Goal: Task Accomplishment & Management: Complete application form

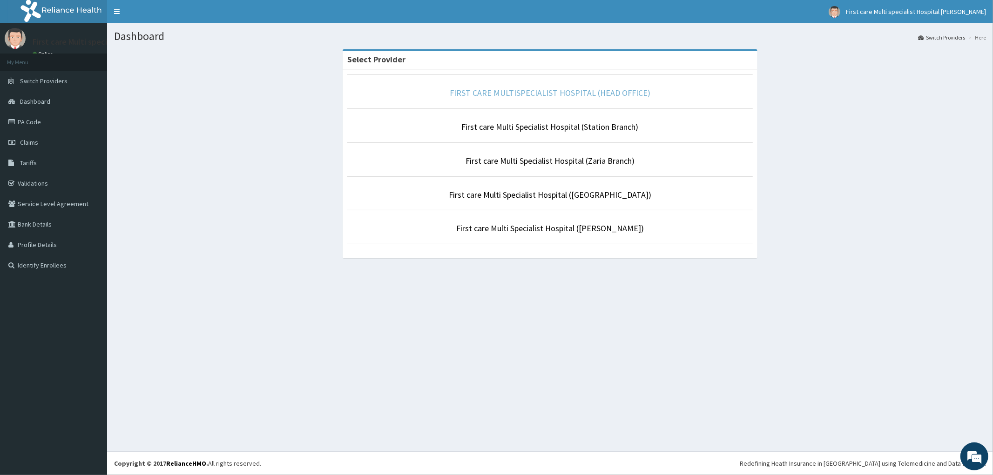
click at [476, 94] on link "FIRST CARE MULTISPECIALIST HOSPITAL (HEAD OFFICE)" at bounding box center [550, 93] width 201 height 11
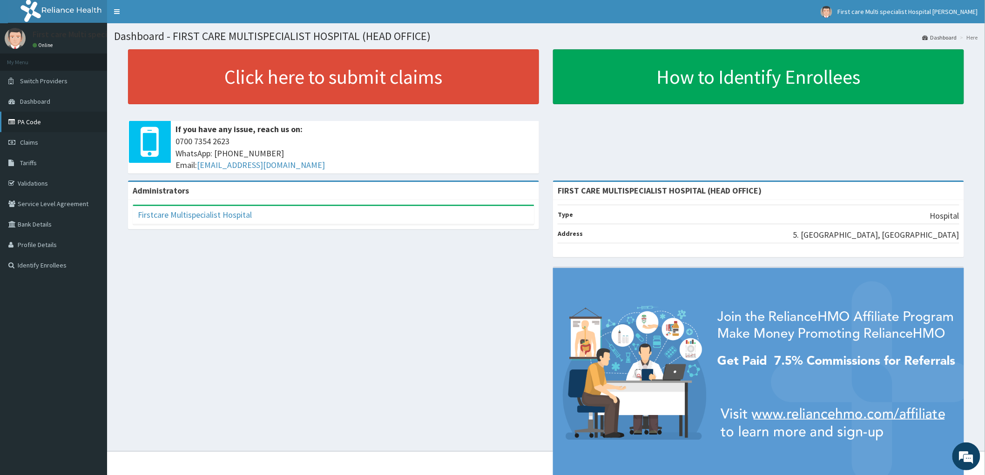
click at [23, 122] on link "PA Code" at bounding box center [53, 122] width 107 height 20
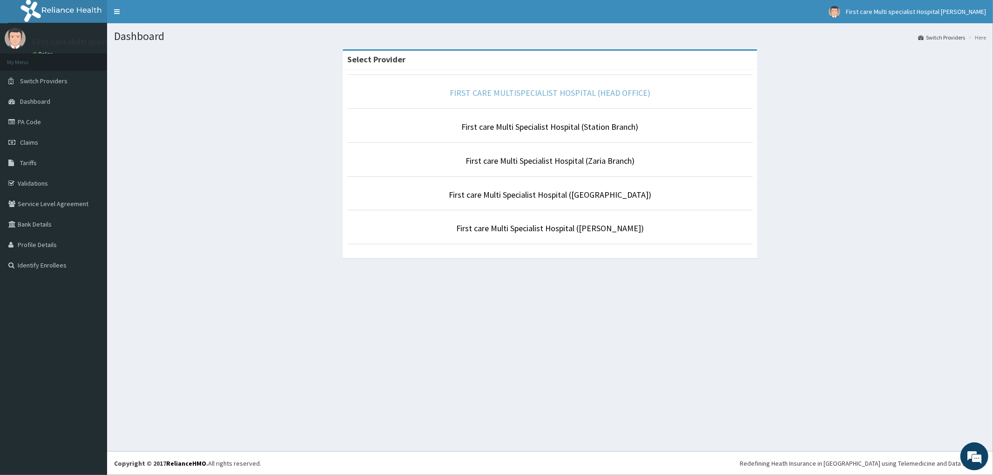
click at [483, 89] on link "FIRST CARE MULTISPECIALIST HOSPITAL (HEAD OFFICE)" at bounding box center [550, 93] width 201 height 11
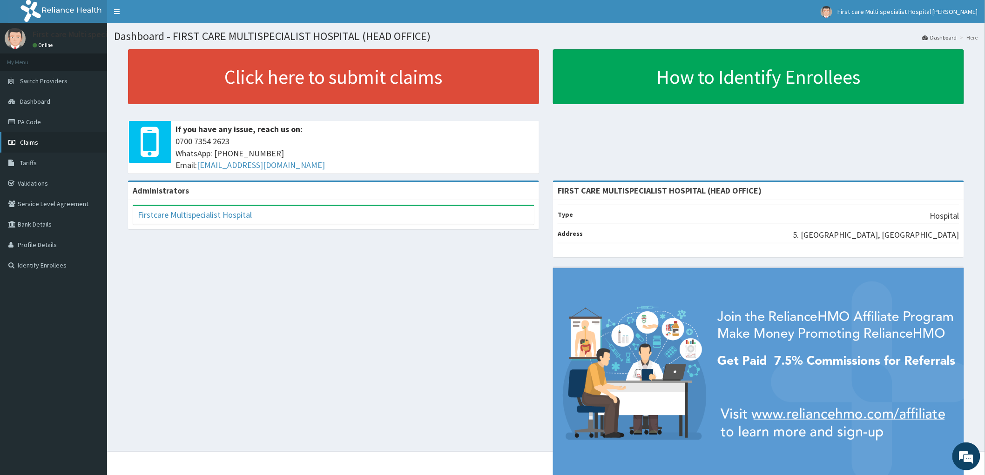
click at [27, 141] on span "Claims" at bounding box center [29, 142] width 18 height 8
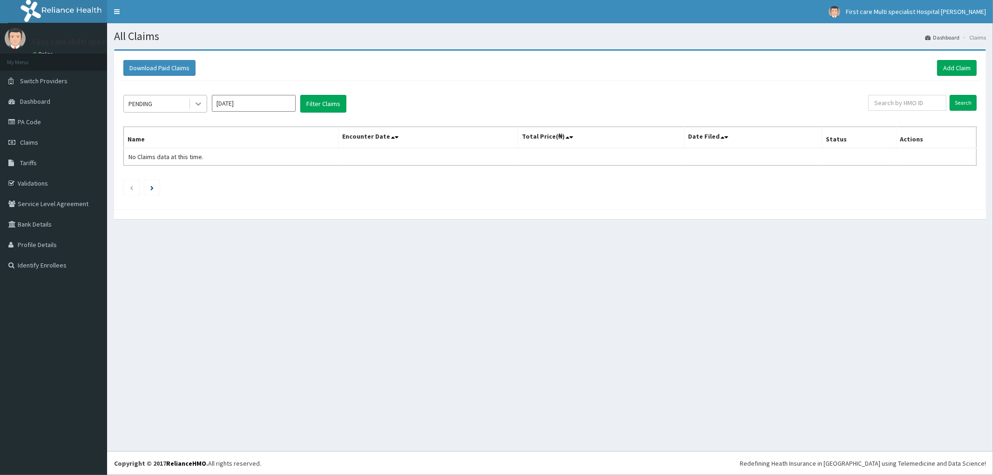
click at [196, 108] on icon at bounding box center [198, 103] width 9 height 9
click at [184, 142] on div "Approved" at bounding box center [165, 143] width 84 height 17
click at [957, 65] on link "Add Claim" at bounding box center [957, 68] width 40 height 16
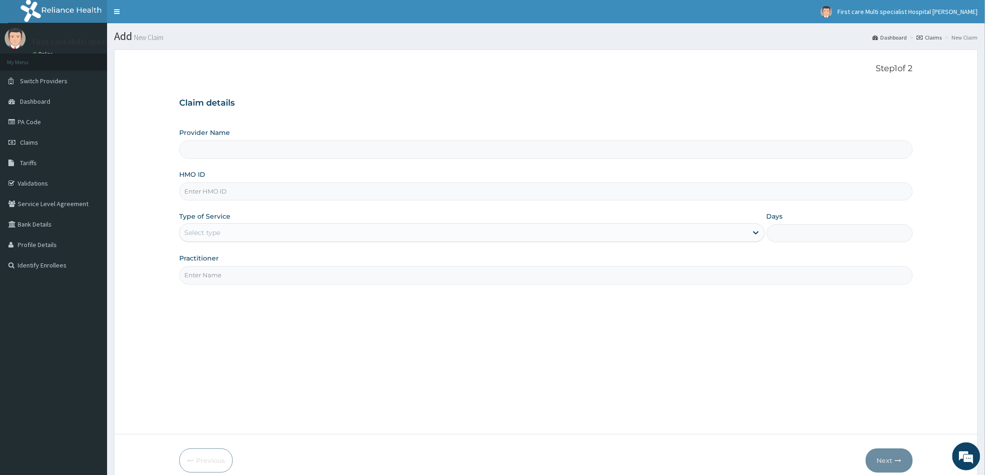
type input "FIRST CARE MULTISPECIALIST HOSPITAL (HEAD OFFICE)"
click at [188, 190] on input "HMO ID" at bounding box center [546, 192] width 734 height 18
paste input "ENP/10922/B"
type input "ENP/10922/B"
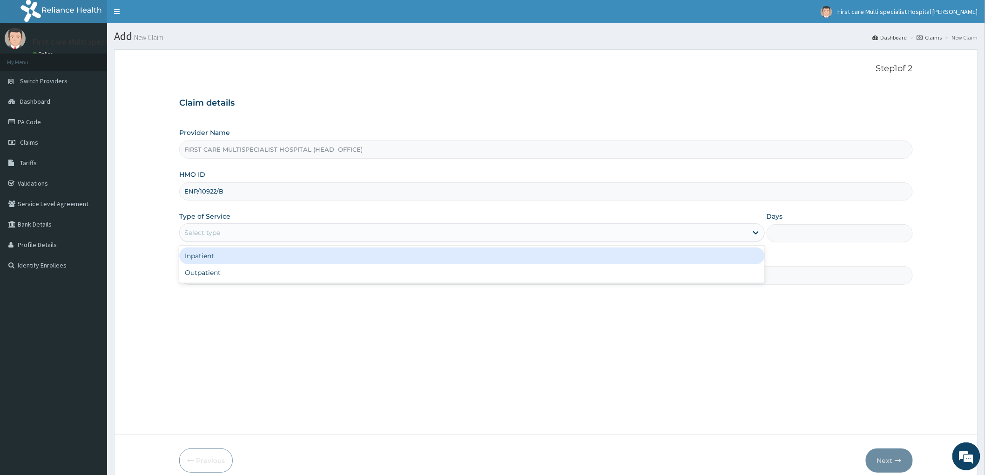
click at [205, 237] on div "Select type" at bounding box center [202, 232] width 36 height 9
click at [205, 256] on div "Inpatient" at bounding box center [472, 256] width 586 height 17
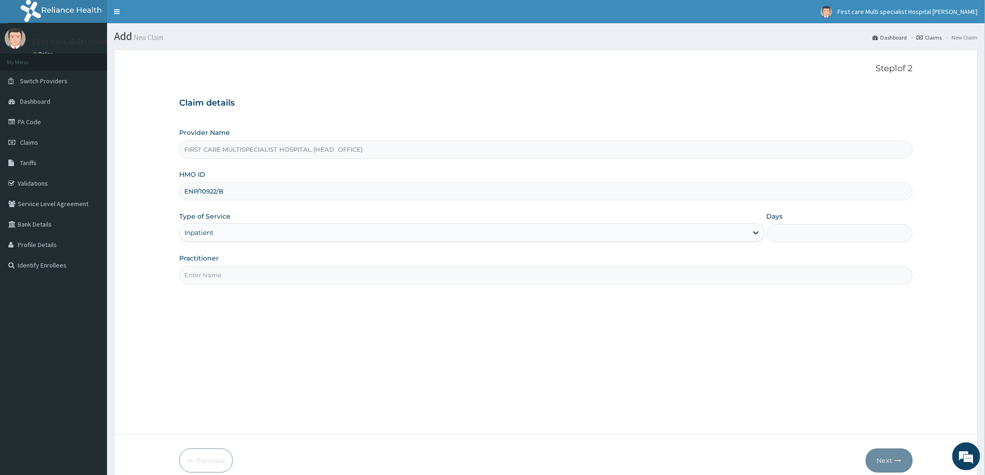
click at [807, 238] on input "Days" at bounding box center [840, 233] width 146 height 18
type input "3"
click at [205, 280] on input "Practitioner" at bounding box center [546, 275] width 734 height 18
type input "DR. RAMATU"
click at [883, 460] on button "Next" at bounding box center [889, 461] width 47 height 24
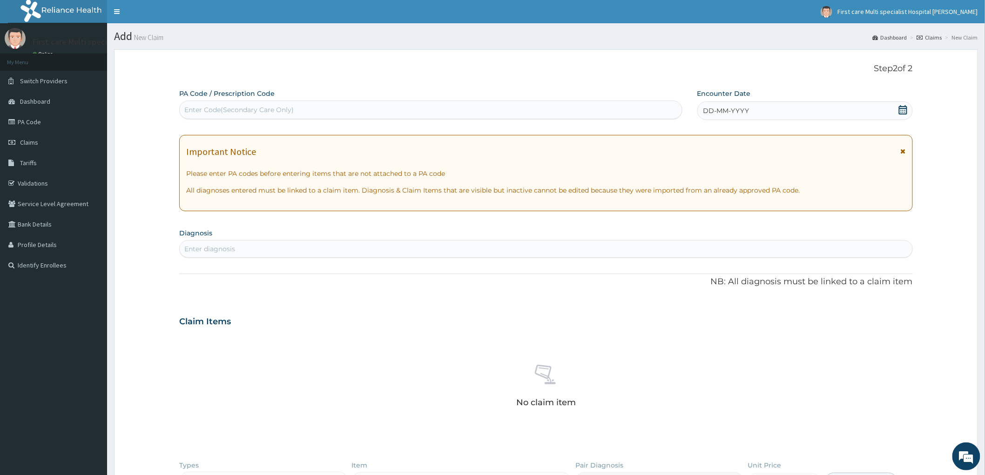
click at [197, 108] on div "Enter Code(Secondary Care Only)" at bounding box center [238, 109] width 109 height 9
paste input "PA/EF8FF1"
type input "PA/EF8FF1"
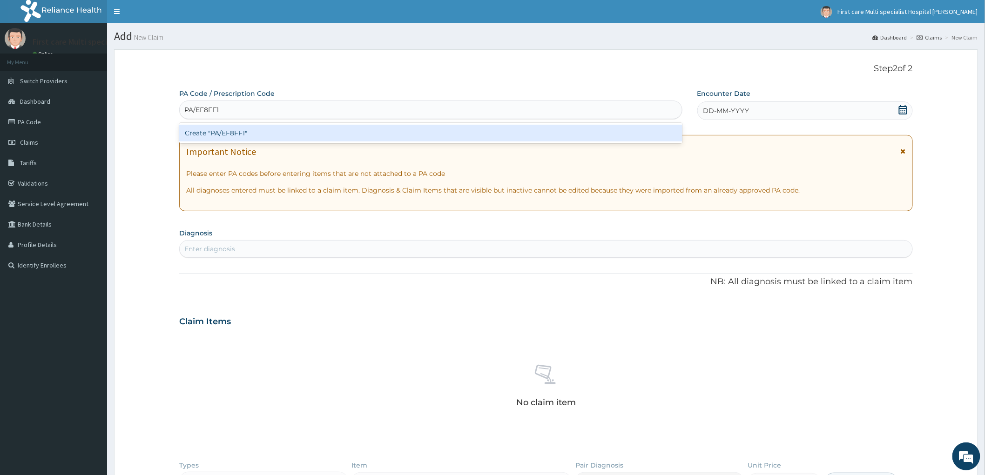
click at [217, 134] on div "Create "PA/EF8FF1"" at bounding box center [430, 133] width 503 height 17
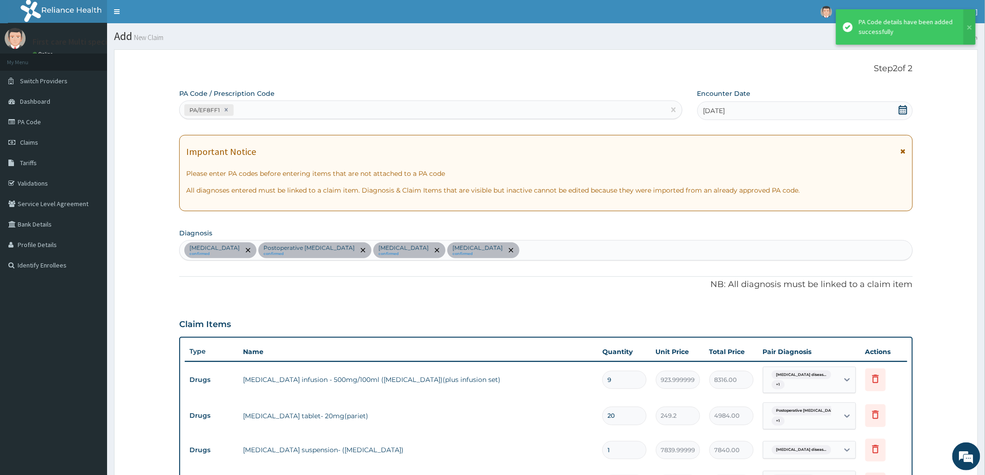
scroll to position [839, 0]
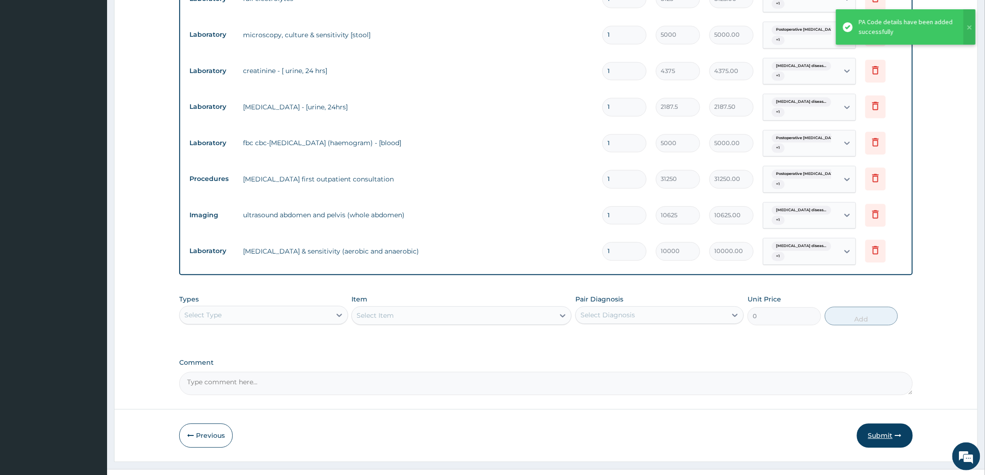
click at [881, 424] on button "Submit" at bounding box center [885, 436] width 56 height 24
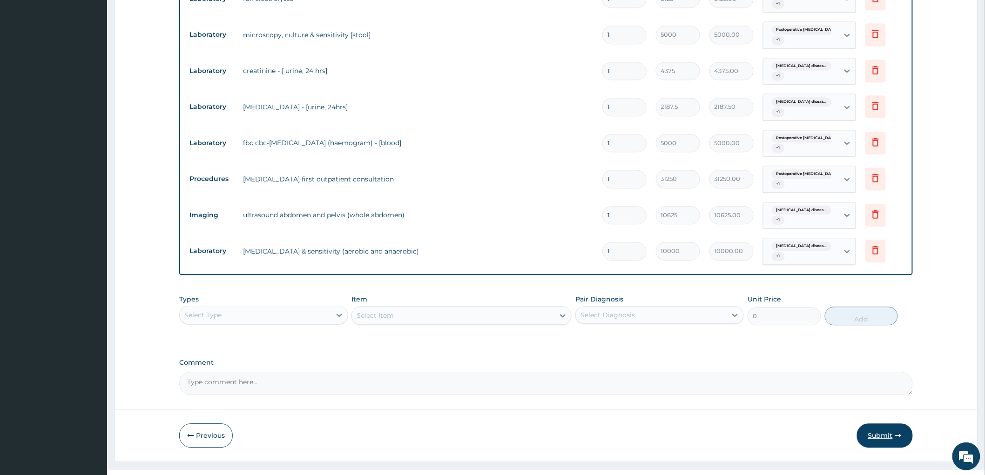
click at [876, 424] on button "Submit" at bounding box center [885, 436] width 56 height 24
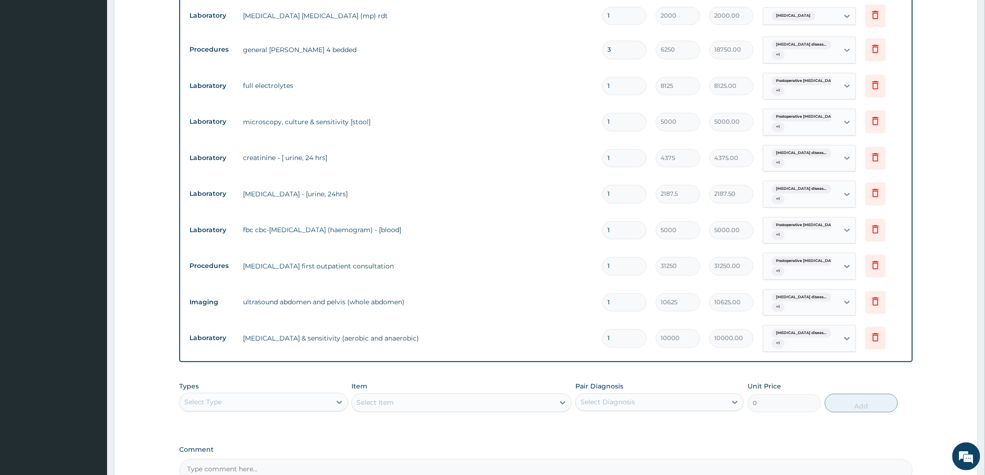
scroll to position [842, 0]
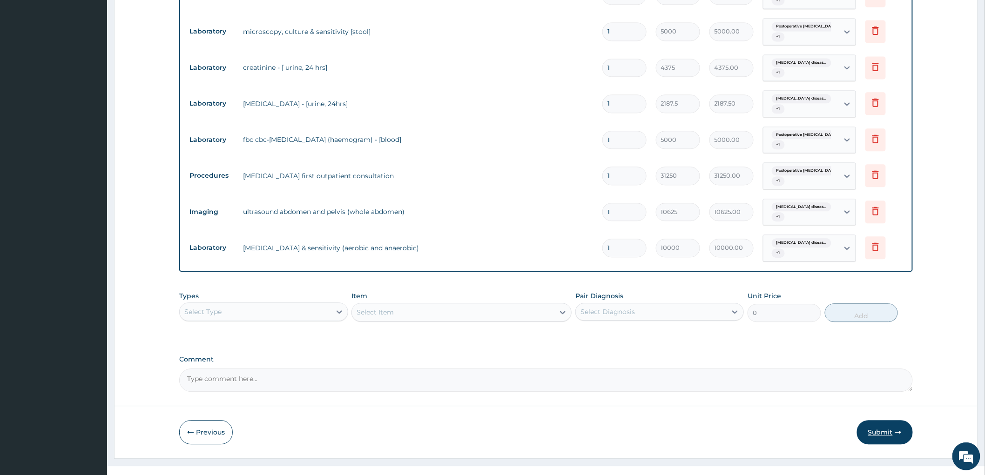
click at [883, 420] on button "Submit" at bounding box center [885, 432] width 56 height 24
click at [874, 420] on button "Submit" at bounding box center [885, 432] width 56 height 24
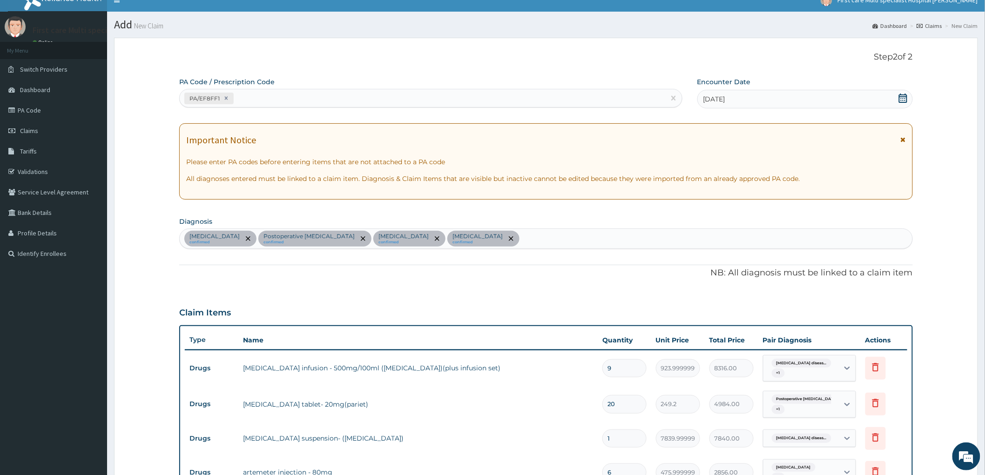
scroll to position [0, 0]
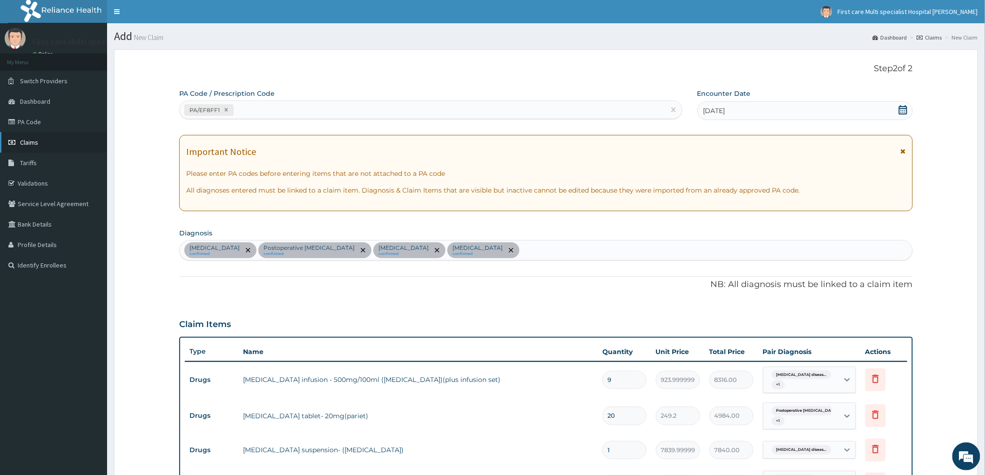
click at [29, 141] on span "Claims" at bounding box center [29, 142] width 18 height 8
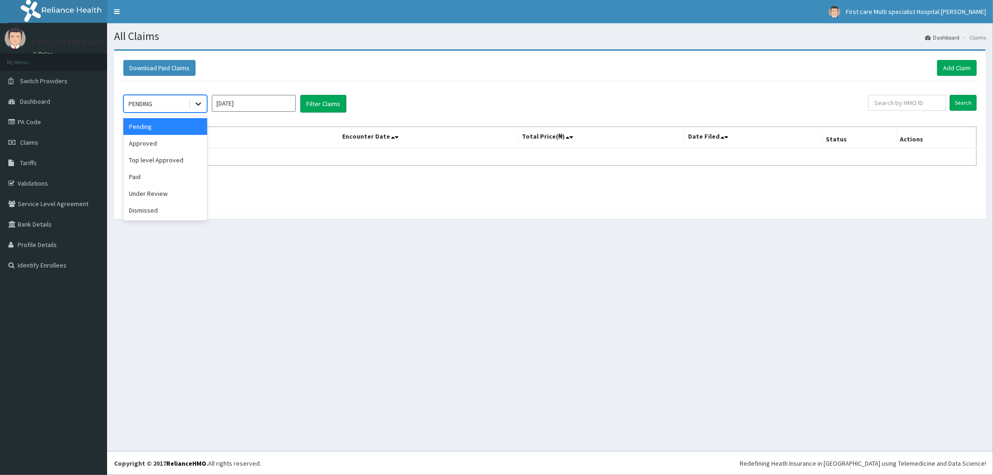
click at [196, 102] on icon at bounding box center [198, 103] width 9 height 9
click at [177, 148] on div "Approved" at bounding box center [165, 143] width 84 height 17
click at [948, 64] on link "Add Claim" at bounding box center [957, 68] width 40 height 16
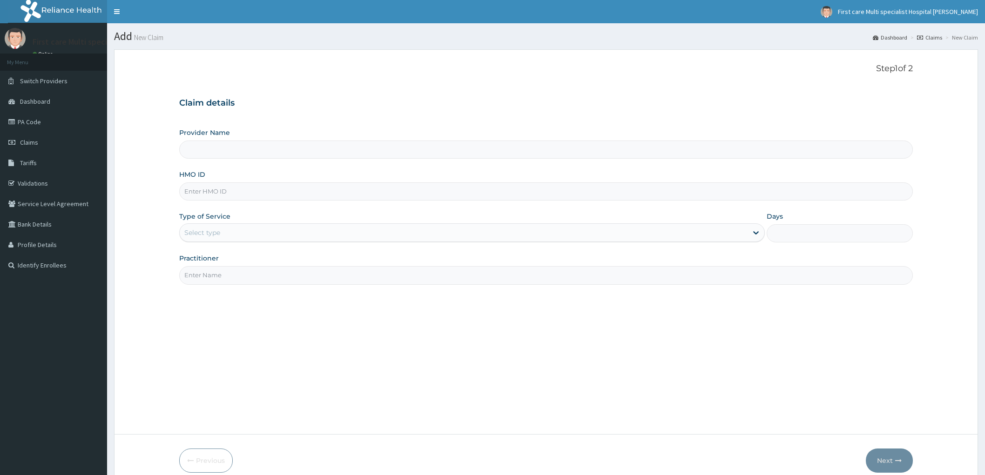
type input "FIRST CARE MULTISPECIALIST HOSPITAL (HEAD OFFICE)"
click at [196, 190] on input "HMO ID" at bounding box center [546, 192] width 734 height 18
paste input "ENP/10922/B"
type input "ENP/10922/B"
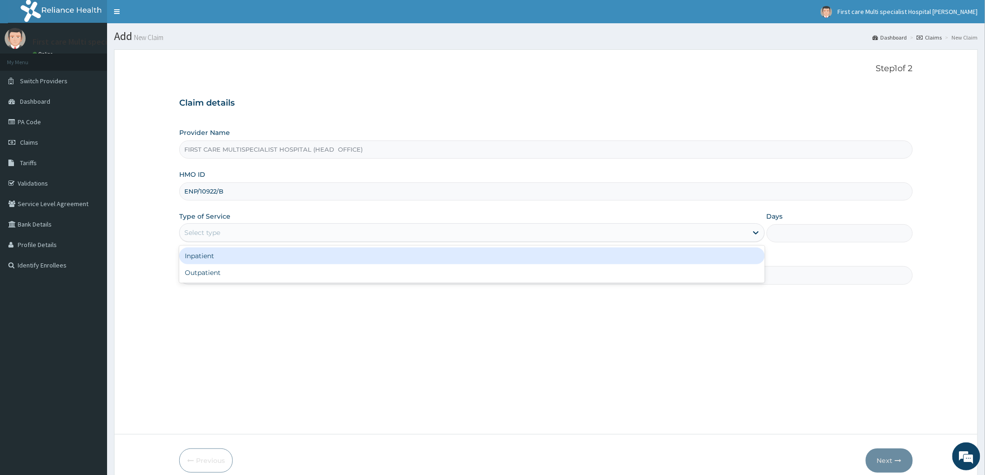
click at [202, 236] on div "Select type" at bounding box center [202, 232] width 36 height 9
click at [202, 257] on div "Inpatient" at bounding box center [472, 256] width 586 height 17
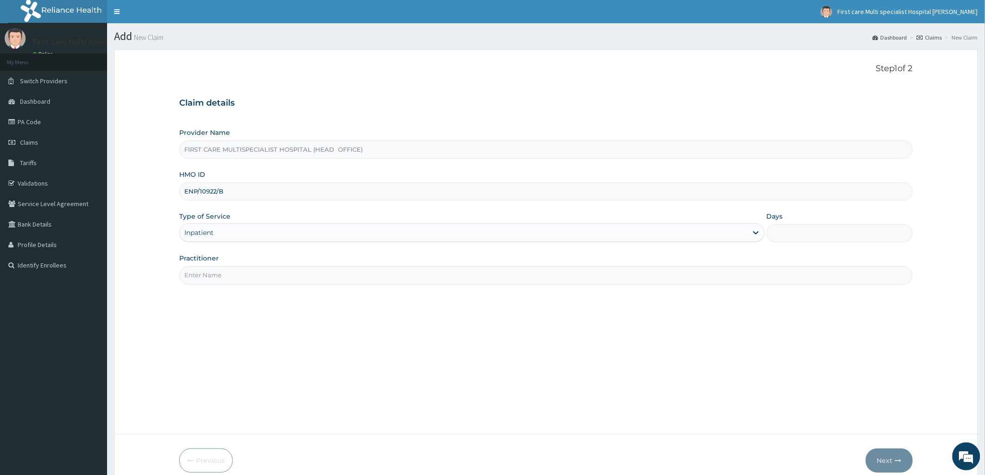
click at [206, 279] on input "Practitioner" at bounding box center [546, 275] width 734 height 18
type input "DR. RAMATU"
click at [811, 230] on input "Days" at bounding box center [840, 233] width 146 height 18
type input "3"
click at [892, 462] on button "Next" at bounding box center [889, 461] width 47 height 24
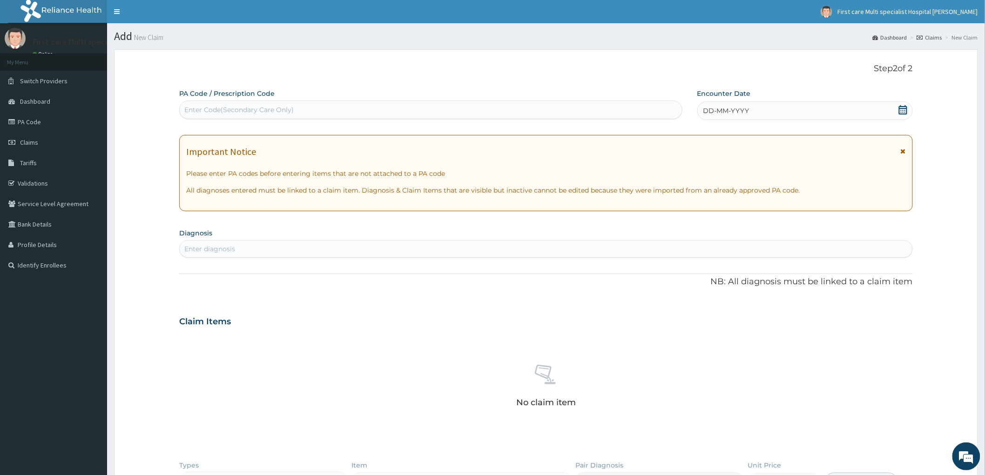
click at [202, 105] on div "Enter Code(Secondary Care Only)" at bounding box center [238, 109] width 109 height 9
paste input "PA/EF8FF1"
type input "PA/EF8FF1"
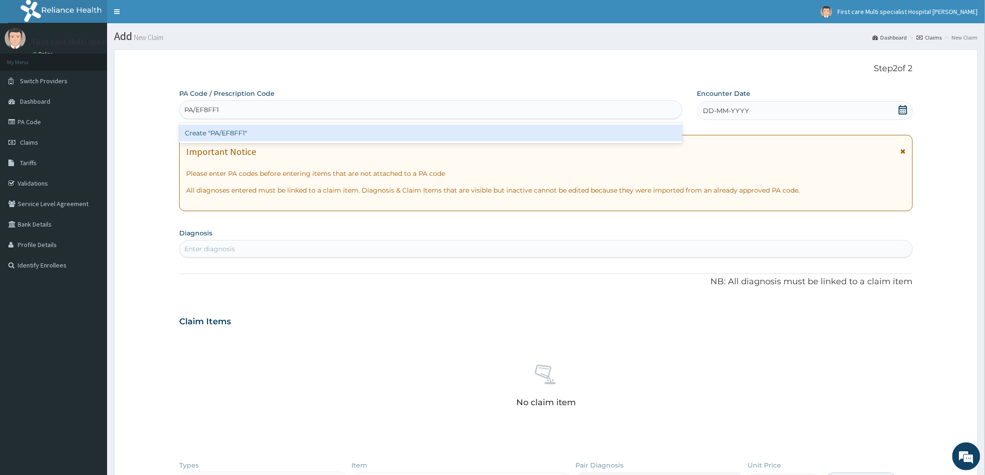
click at [247, 132] on div "Create "PA/EF8FF1"" at bounding box center [430, 133] width 503 height 17
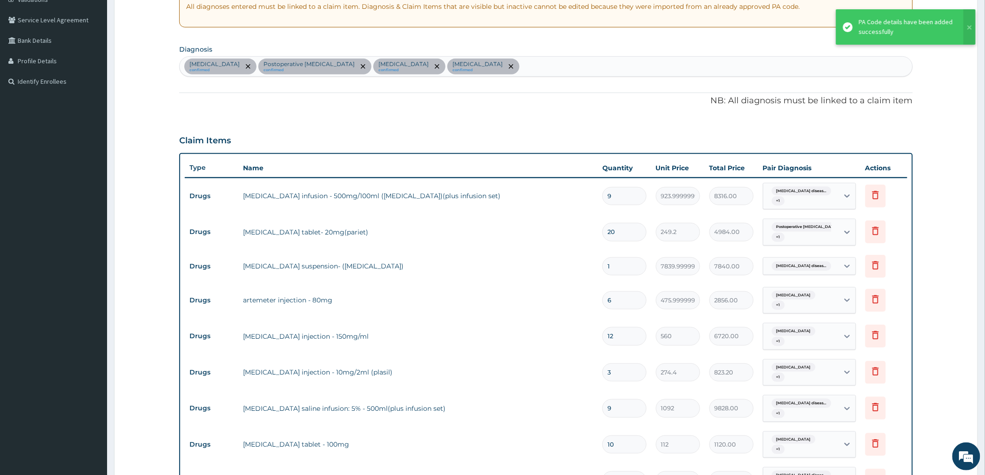
scroll to position [839, 0]
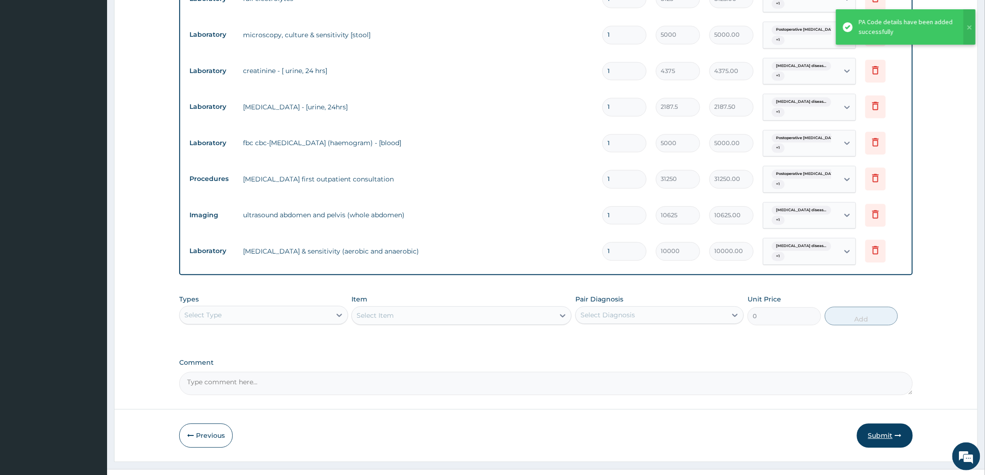
click at [874, 424] on button "Submit" at bounding box center [885, 436] width 56 height 24
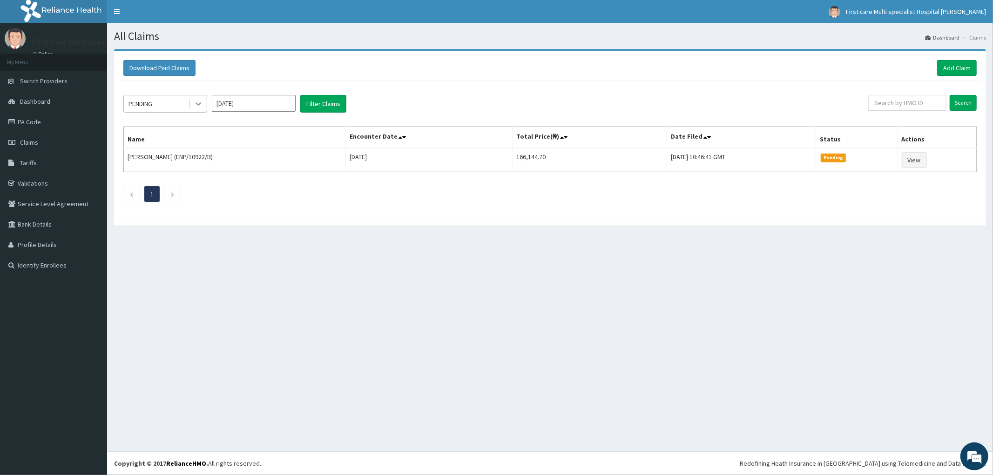
click at [201, 106] on icon at bounding box center [198, 103] width 9 height 9
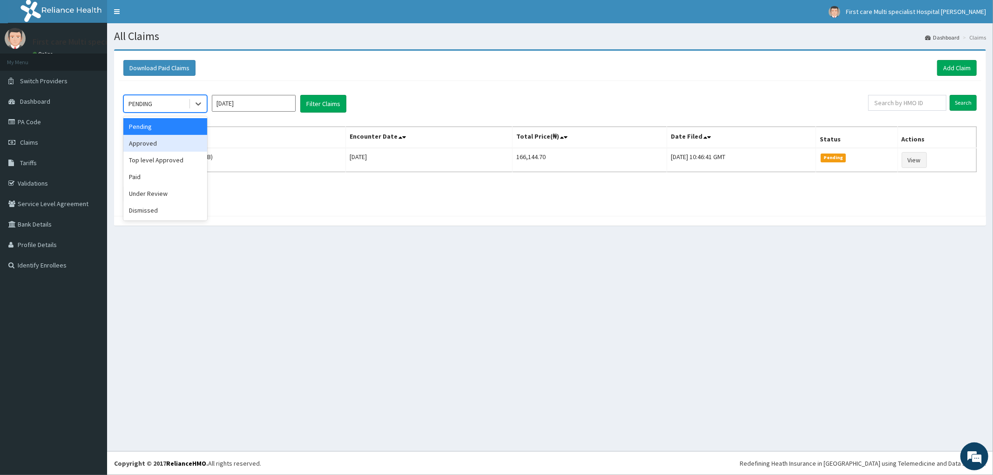
click at [185, 143] on div "Approved" at bounding box center [165, 143] width 84 height 17
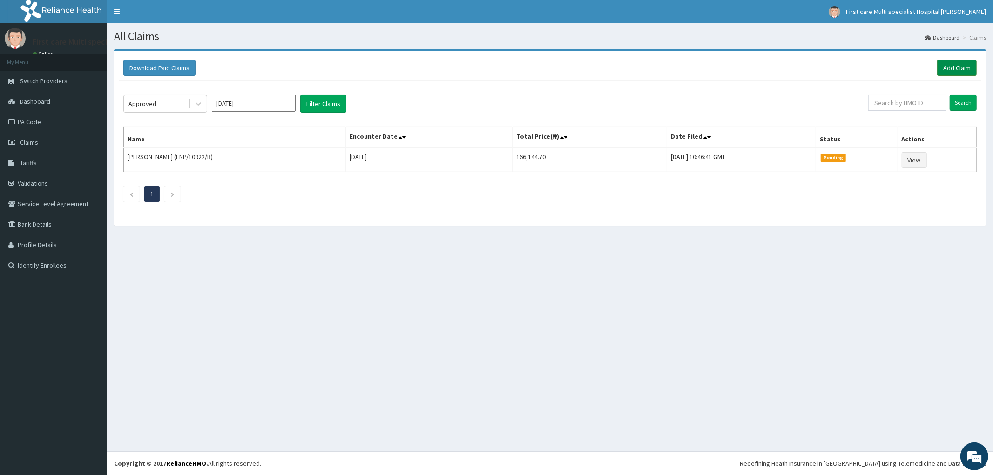
click at [966, 63] on link "Add Claim" at bounding box center [957, 68] width 40 height 16
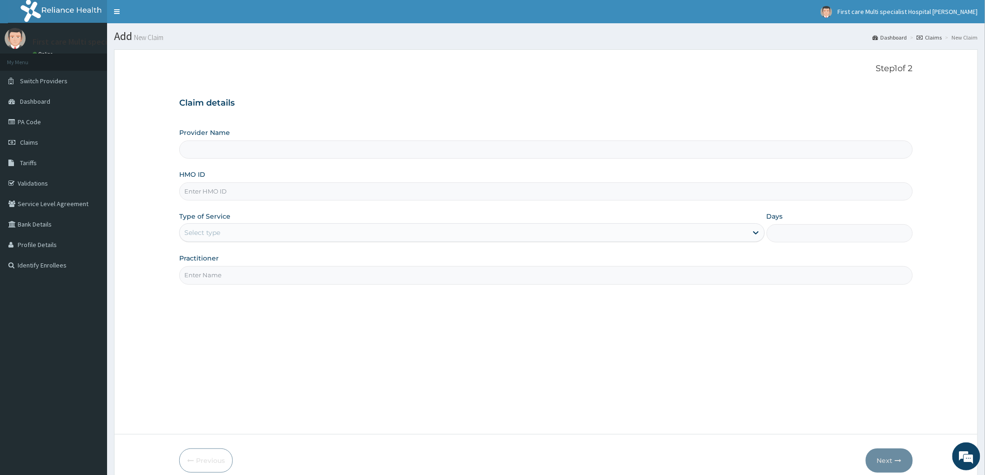
click at [188, 192] on input "HMO ID" at bounding box center [546, 192] width 734 height 18
type input "FIRST CARE MULTISPECIALIST HOSPITAL (HEAD OFFICE)"
paste input "KSB/11155/E"
type input "KSB/11155/E"
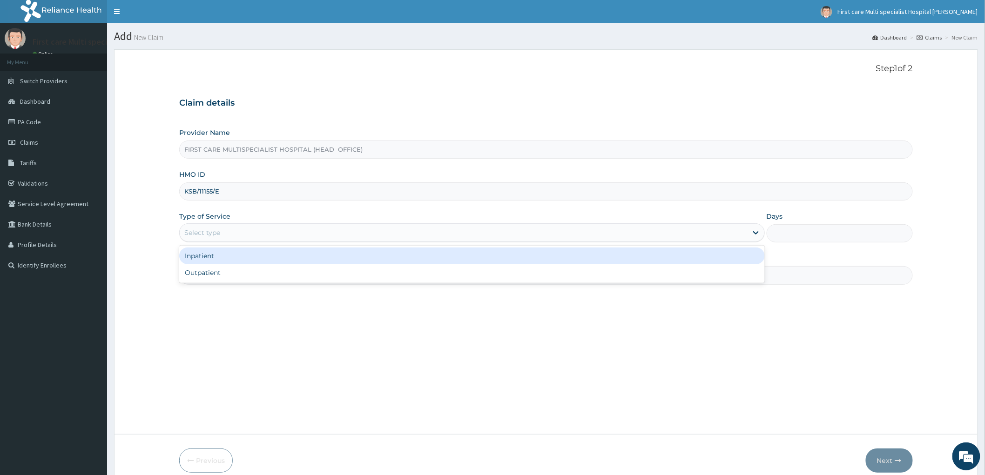
click at [198, 236] on div "Select type" at bounding box center [202, 232] width 36 height 9
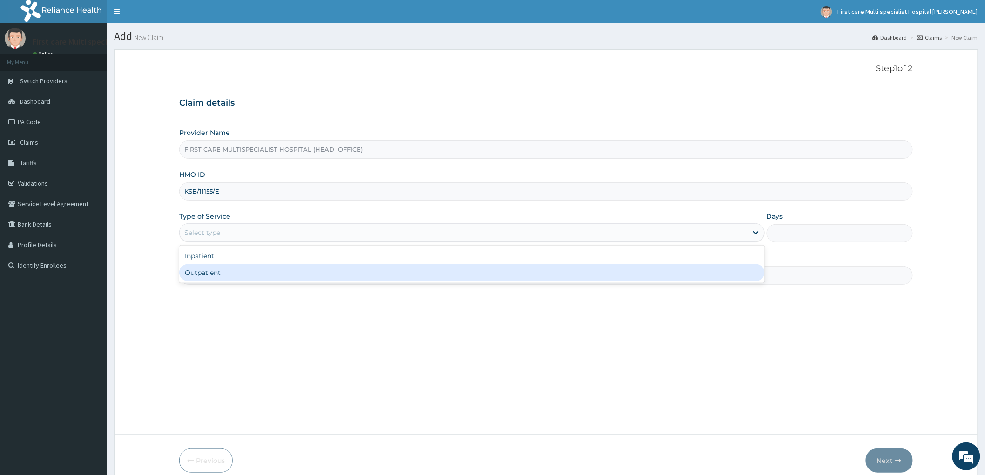
click at [188, 276] on div "Outpatient" at bounding box center [472, 272] width 586 height 17
type input "1"
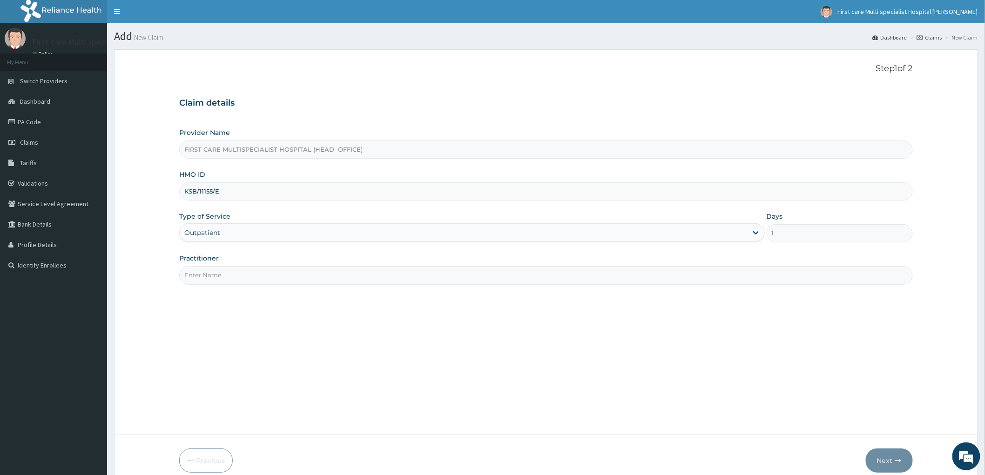
click at [212, 278] on input "Practitioner" at bounding box center [546, 275] width 734 height 18
type input "DR. [GEOGRAPHIC_DATA]"
click at [886, 459] on button "Next" at bounding box center [889, 461] width 47 height 24
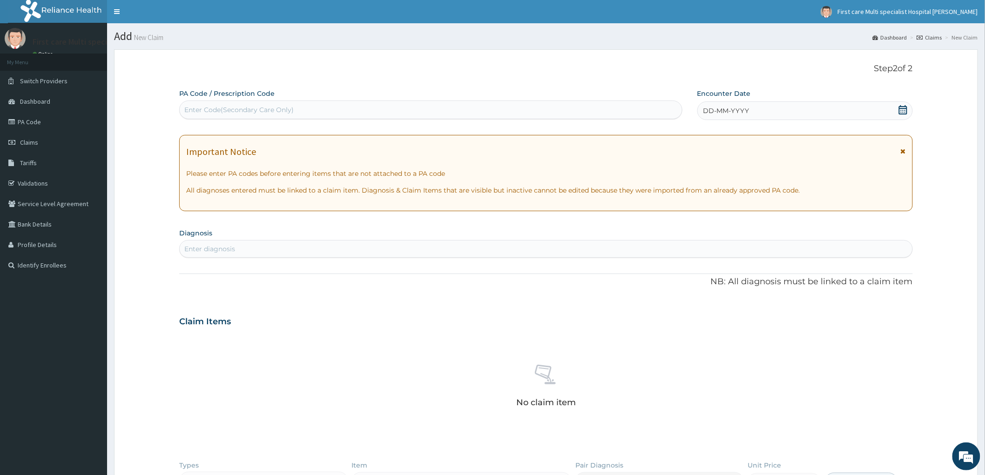
click at [197, 108] on div "Enter Code(Secondary Care Only)" at bounding box center [238, 109] width 109 height 9
paste input "PA/347AAD"
type input "PA/347AAD"
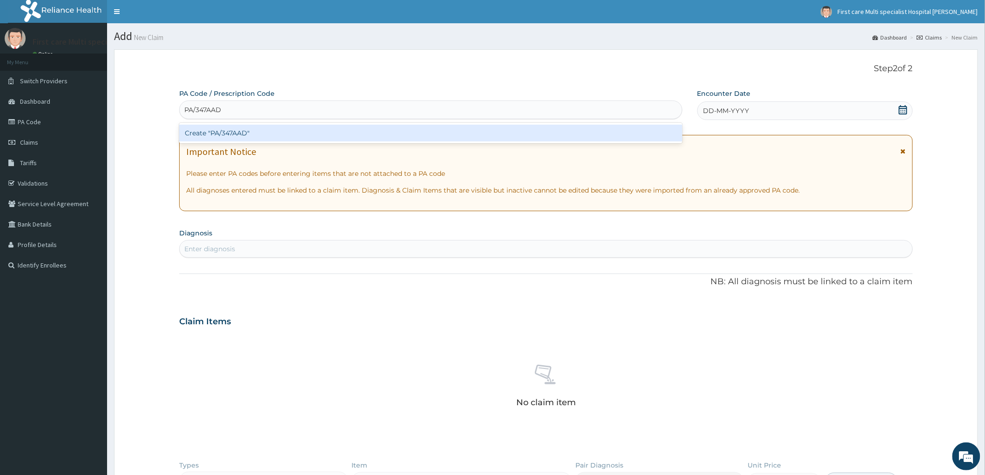
click at [205, 139] on div "Create "PA/347AAD"" at bounding box center [430, 133] width 503 height 17
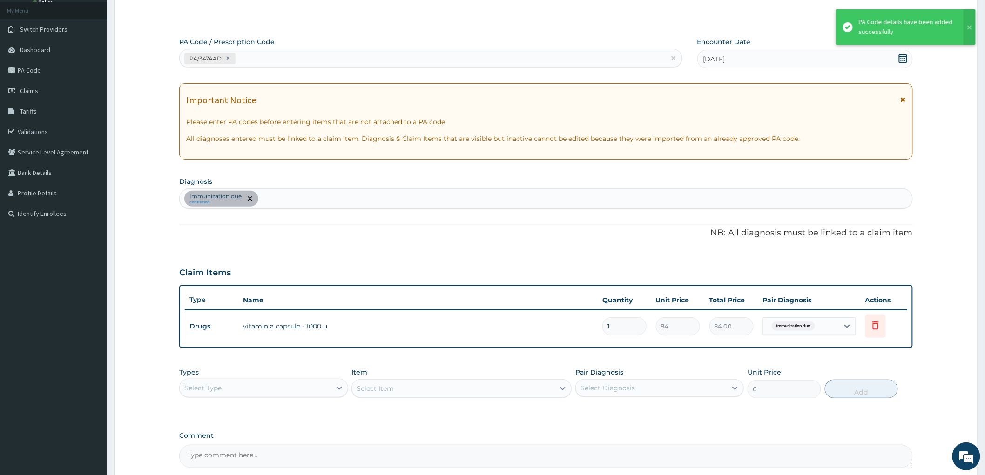
scroll to position [142, 0]
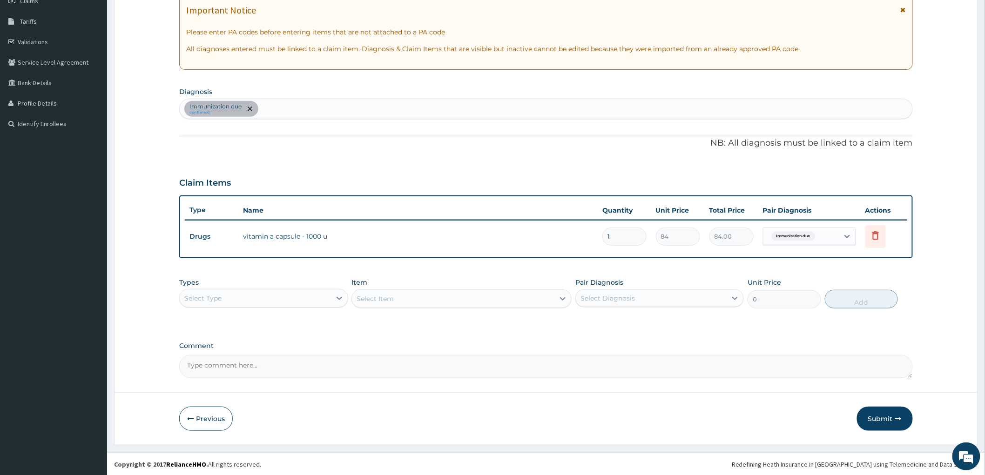
click at [378, 297] on div "Select Item" at bounding box center [462, 299] width 220 height 19
click at [625, 231] on input "1" at bounding box center [625, 237] width 44 height 18
type input "10"
type input "840.00"
type input "10"
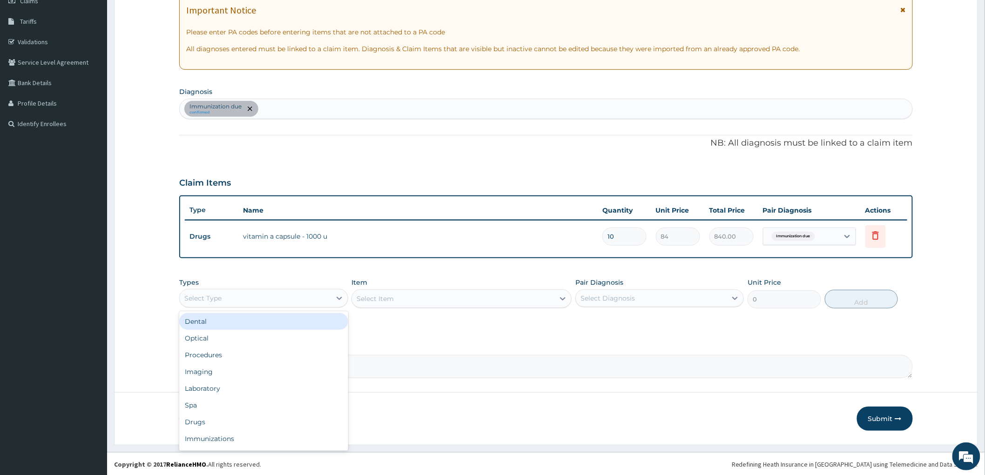
click at [318, 295] on div "Select Type" at bounding box center [255, 298] width 151 height 15
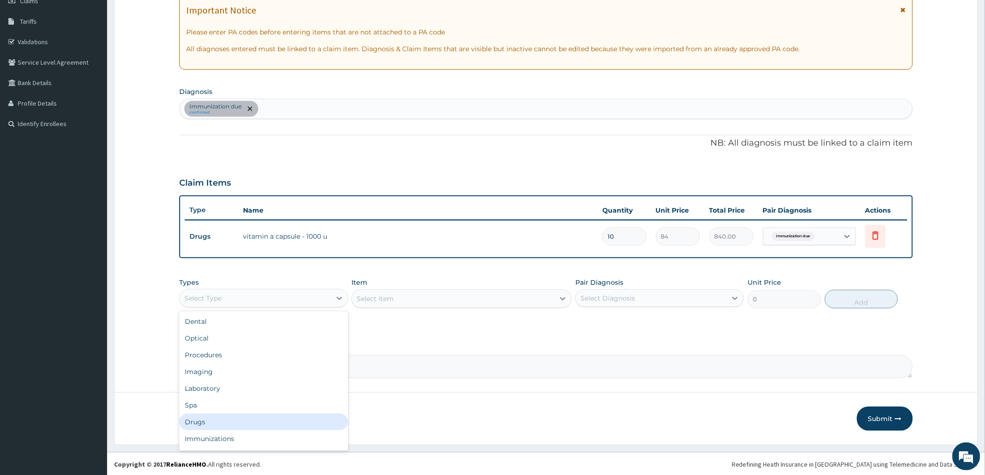
click at [261, 419] on div "Drugs" at bounding box center [263, 422] width 169 height 17
click at [380, 299] on div "Select Item" at bounding box center [462, 299] width 220 height 19
click at [384, 300] on div "Select Item" at bounding box center [462, 299] width 220 height 19
click at [384, 300] on div "Select Item" at bounding box center [375, 298] width 37 height 9
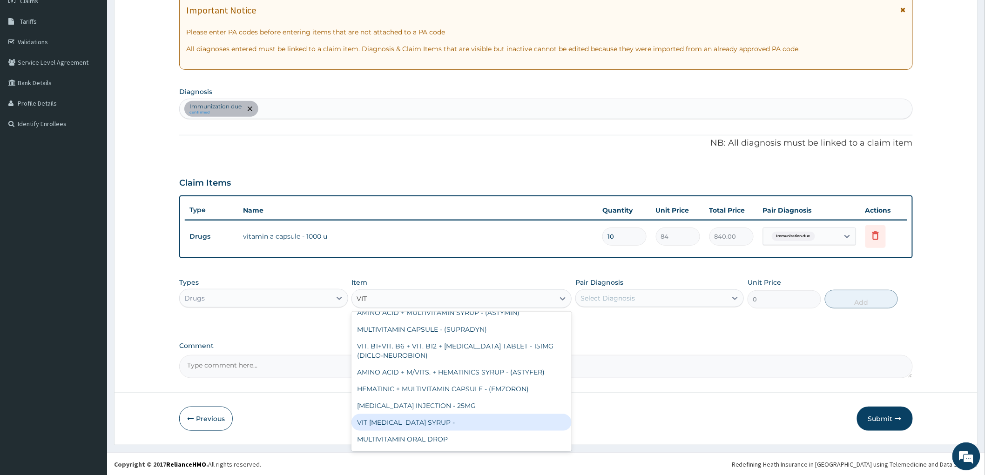
scroll to position [452, 0]
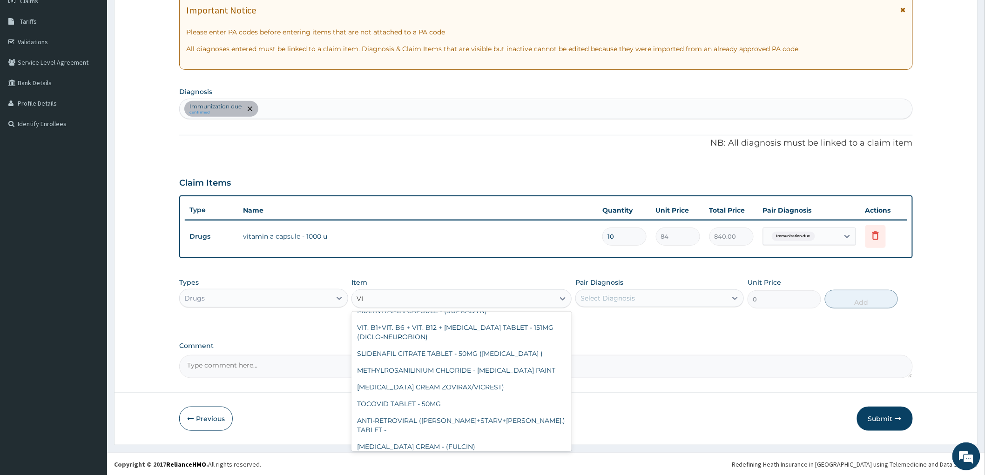
type input "V"
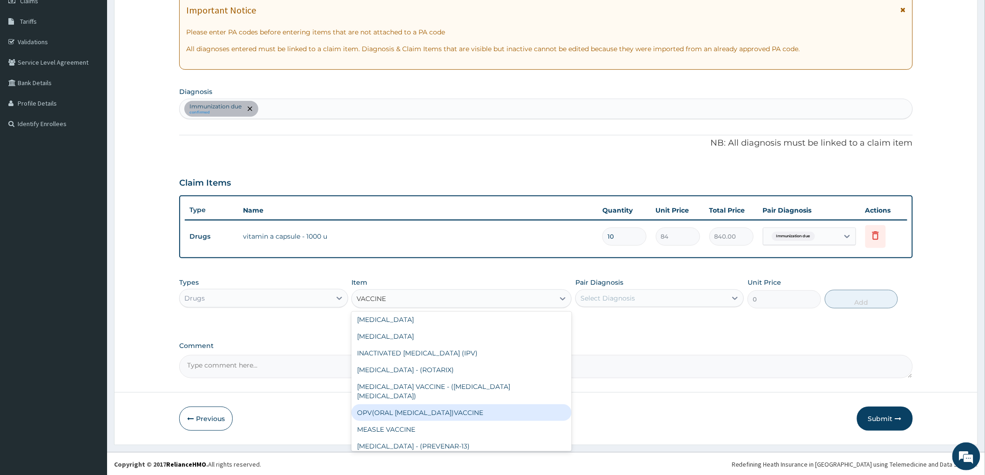
scroll to position [94, 0]
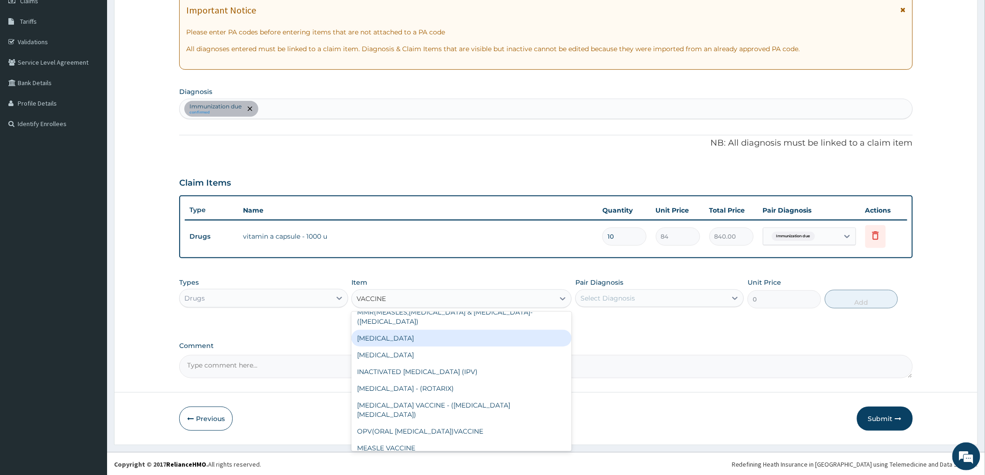
type input "VACCINE"
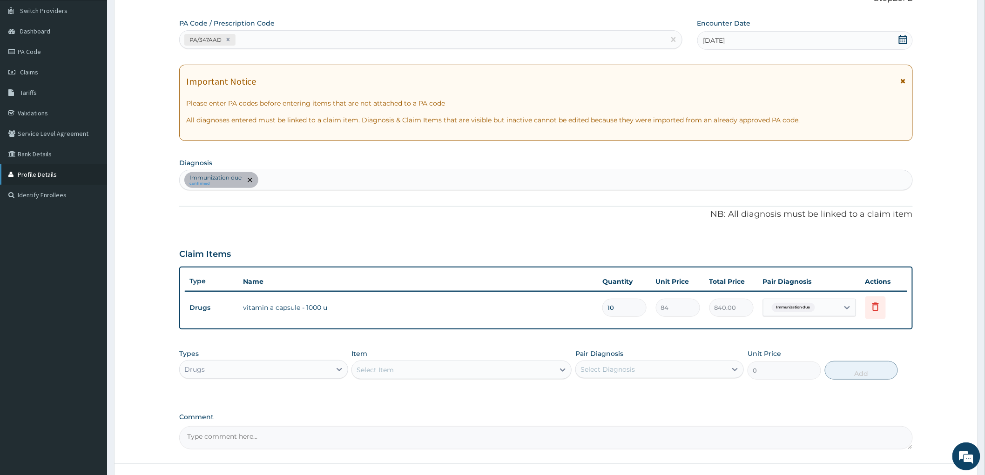
scroll to position [38, 0]
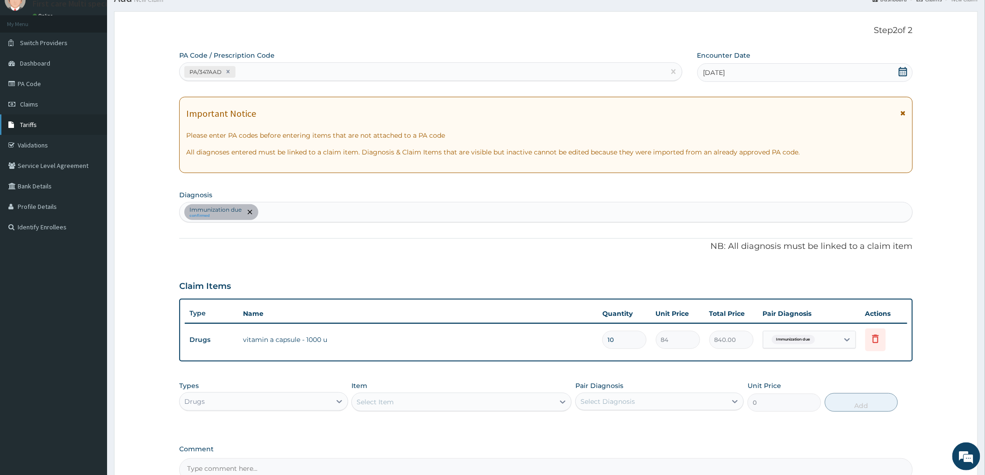
click at [34, 125] on span "Tariffs" at bounding box center [28, 125] width 17 height 8
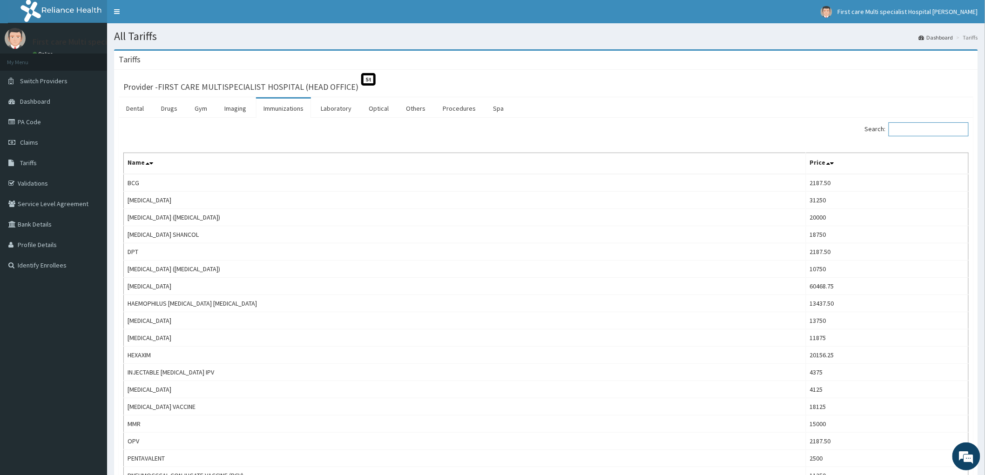
click at [913, 127] on input "Search:" at bounding box center [929, 129] width 80 height 14
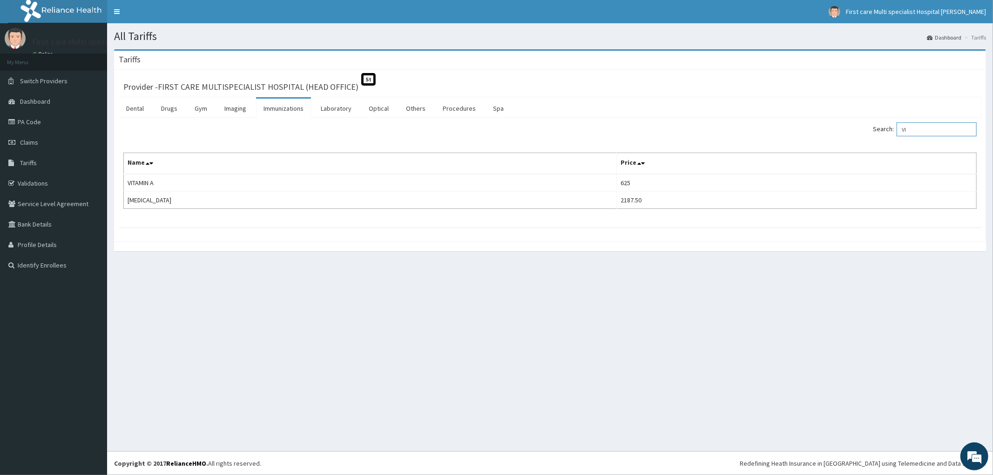
type input "V"
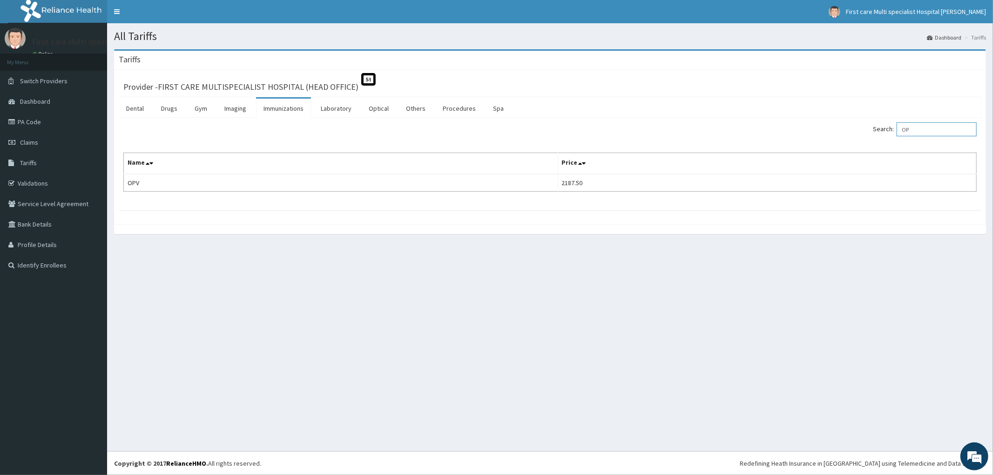
type input "O"
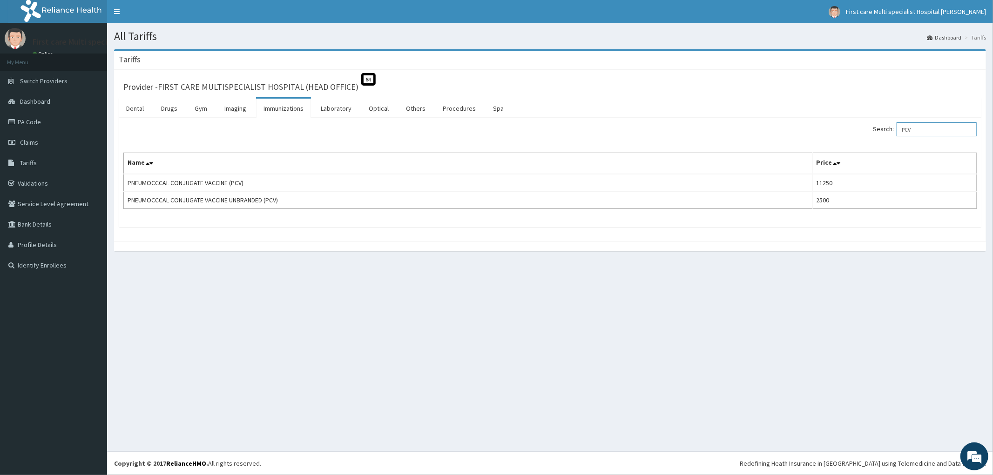
type input "PCV"
click at [47, 140] on link "Claims" at bounding box center [53, 142] width 107 height 20
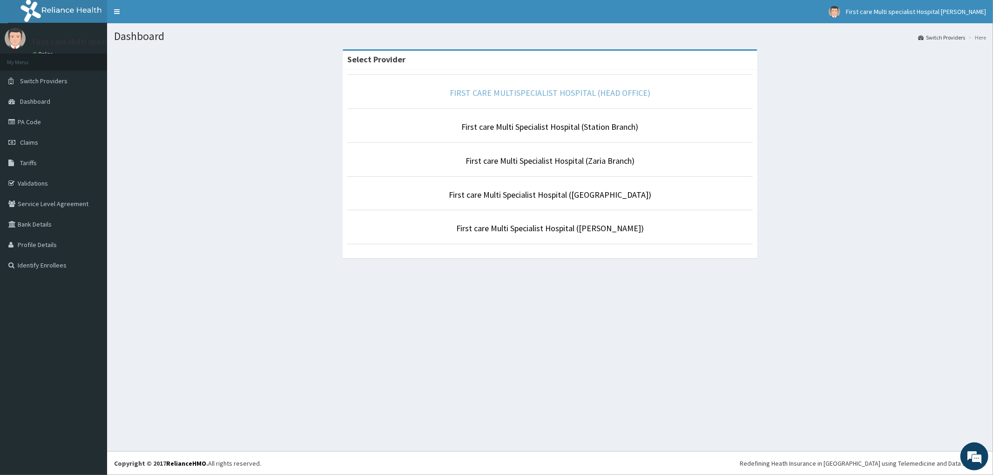
click at [564, 91] on link "FIRST CARE MULTISPECIALIST HOSPITAL (HEAD OFFICE)" at bounding box center [550, 93] width 201 height 11
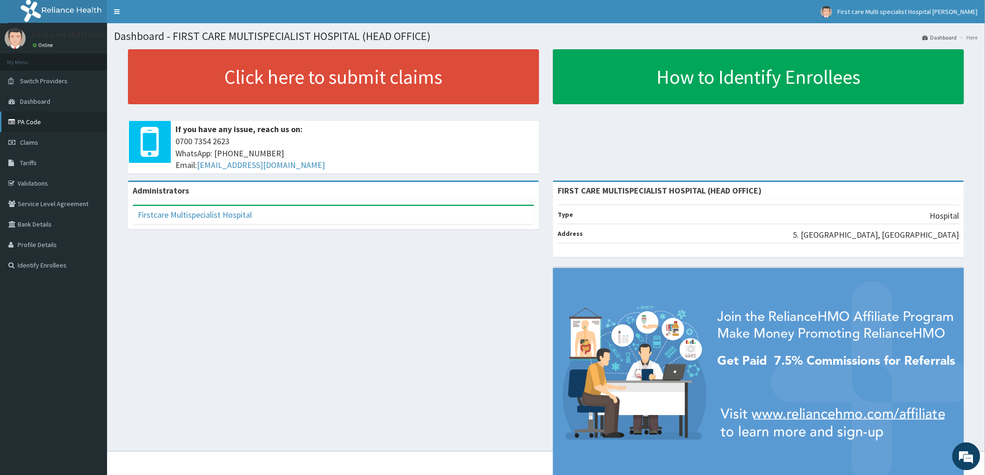
click at [34, 122] on link "PA Code" at bounding box center [53, 122] width 107 height 20
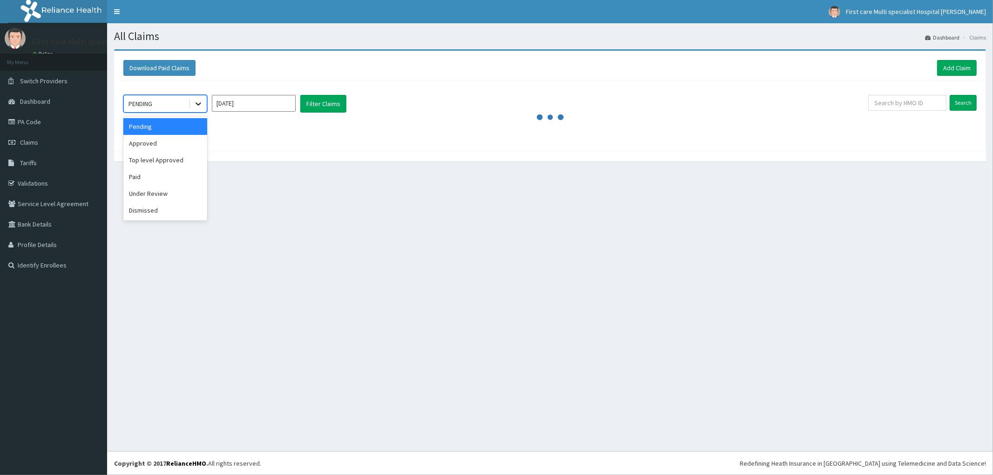
click at [198, 107] on icon at bounding box center [198, 103] width 9 height 9
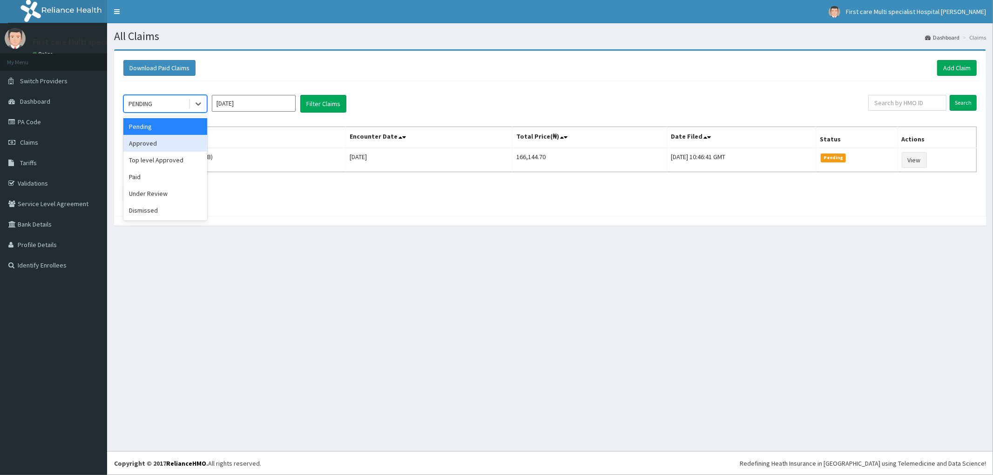
click at [186, 144] on div "Approved" at bounding box center [165, 143] width 84 height 17
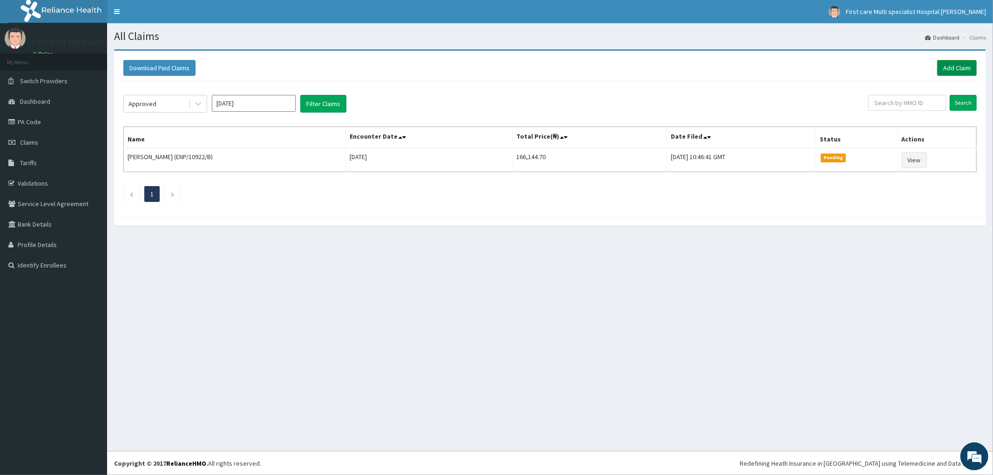
click at [950, 68] on link "Add Claim" at bounding box center [957, 68] width 40 height 16
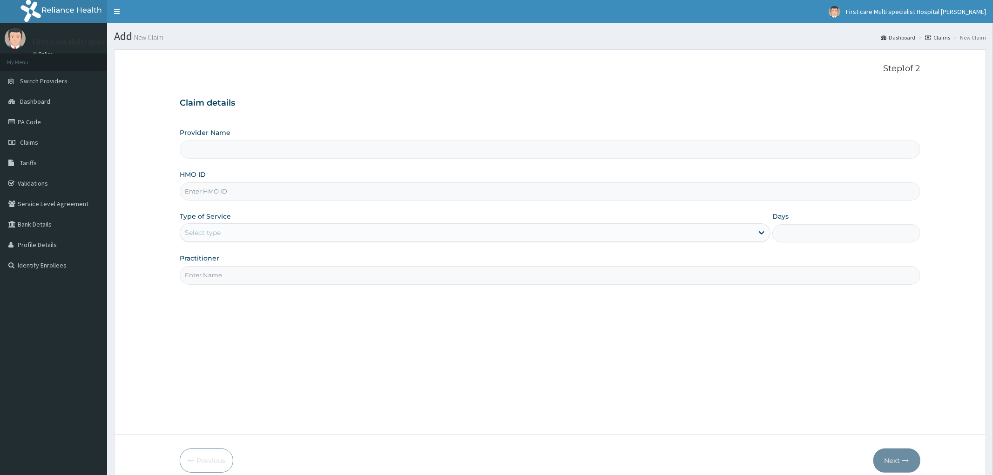
type input "FIRST CARE MULTISPECIALIST HOSPITAL (HEAD OFFICE)"
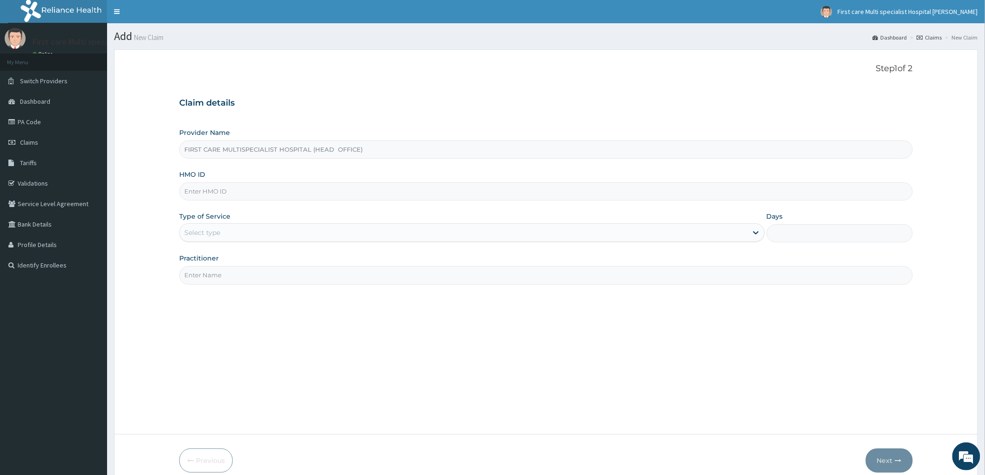
click at [196, 192] on input "HMO ID" at bounding box center [546, 192] width 734 height 18
paste input "KSB/11155/E"
type input "KSB/11155/E"
click at [188, 235] on div "Select type" at bounding box center [202, 232] width 36 height 9
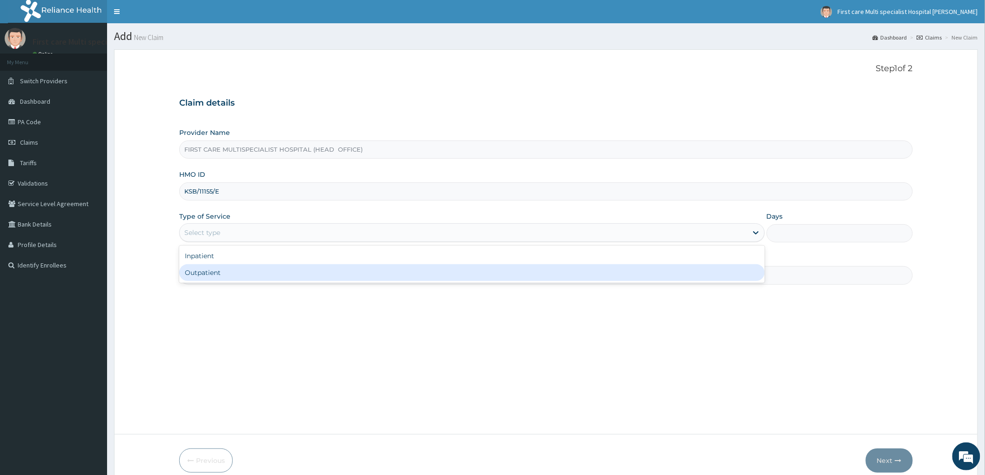
click at [199, 271] on div "Outpatient" at bounding box center [472, 272] width 586 height 17
type input "1"
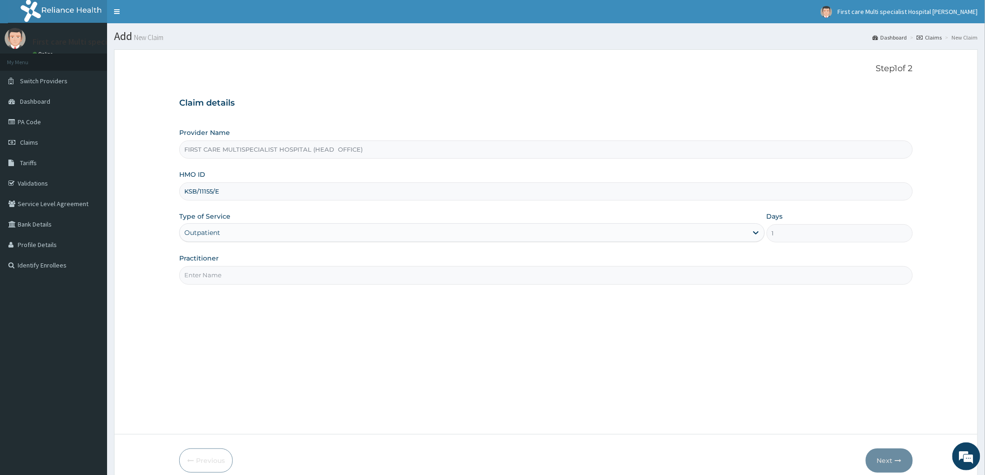
click at [214, 284] on input "Practitioner" at bounding box center [546, 275] width 734 height 18
type input "DR. [GEOGRAPHIC_DATA]"
click at [883, 462] on button "Next" at bounding box center [889, 461] width 47 height 24
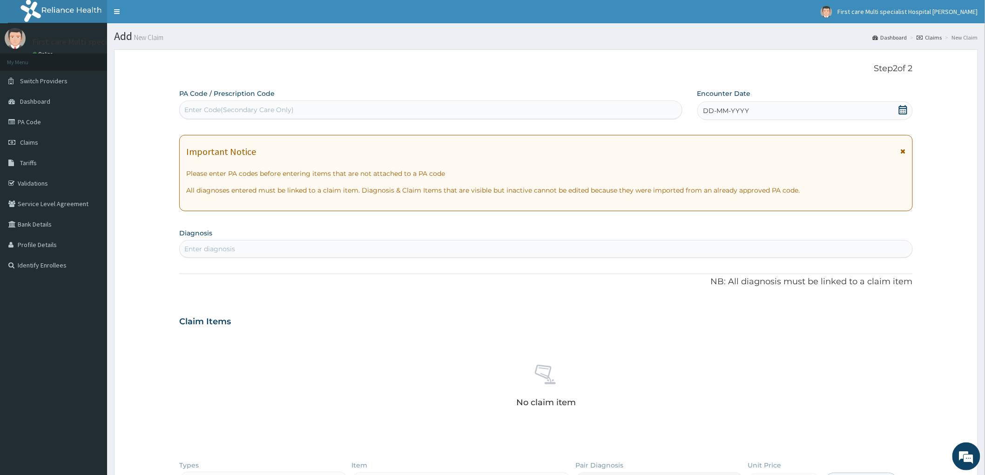
click at [188, 112] on div "Enter Code(Secondary Care Only)" at bounding box center [238, 109] width 109 height 9
paste input "PA/5719E6"
type input "PA/5719E6"
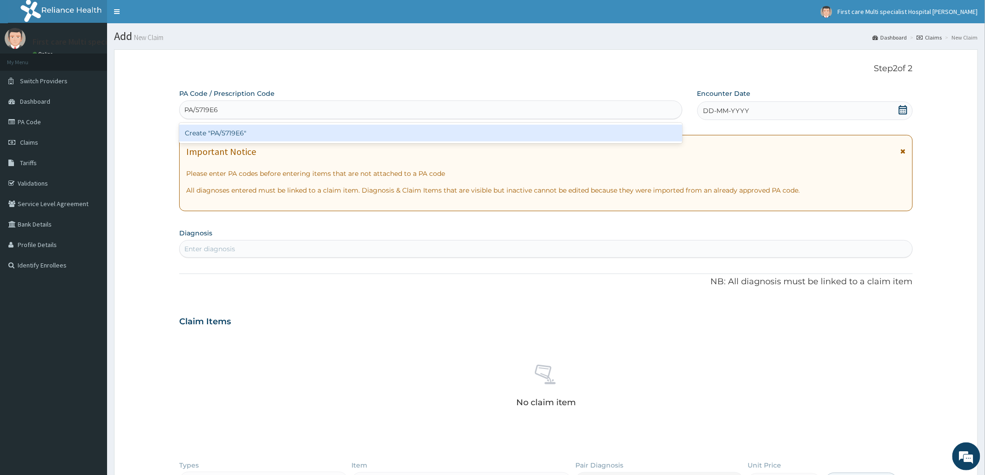
click at [197, 133] on div "Create "PA/5719E6"" at bounding box center [430, 133] width 503 height 17
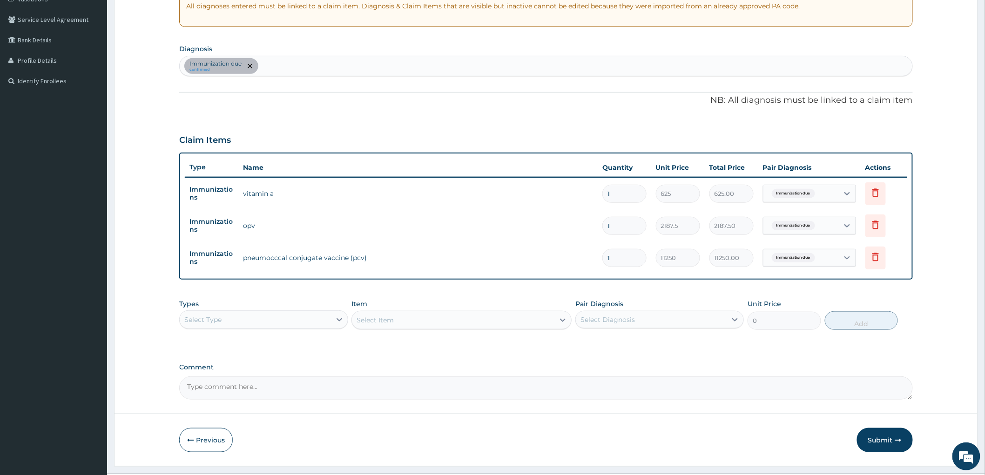
scroll to position [206, 0]
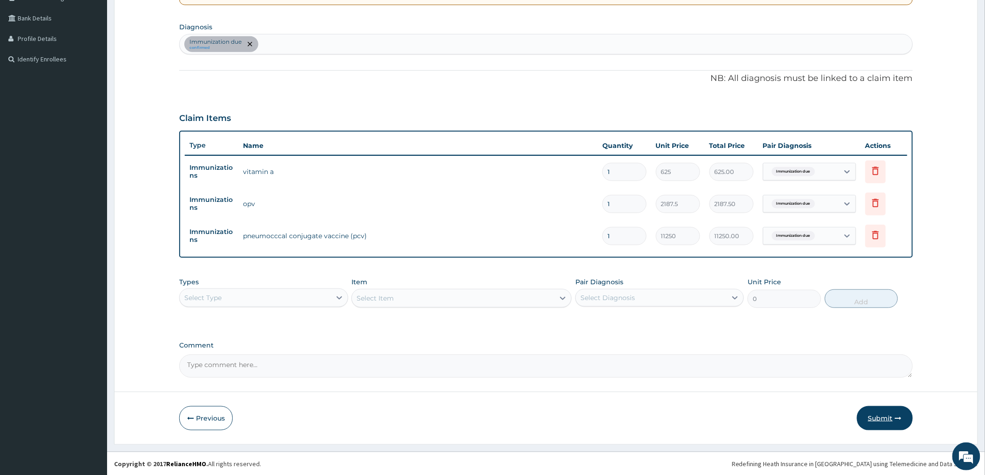
click at [891, 420] on button "Submit" at bounding box center [885, 418] width 56 height 24
